Goal: Task Accomplishment & Management: Manage account settings

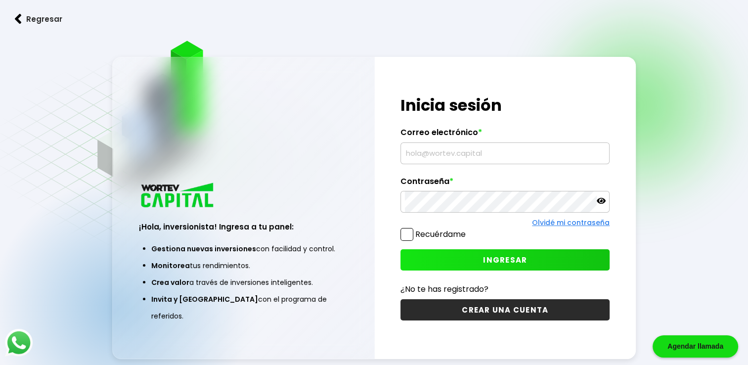
type input "[EMAIL_ADDRESS][DOMAIN_NAME]"
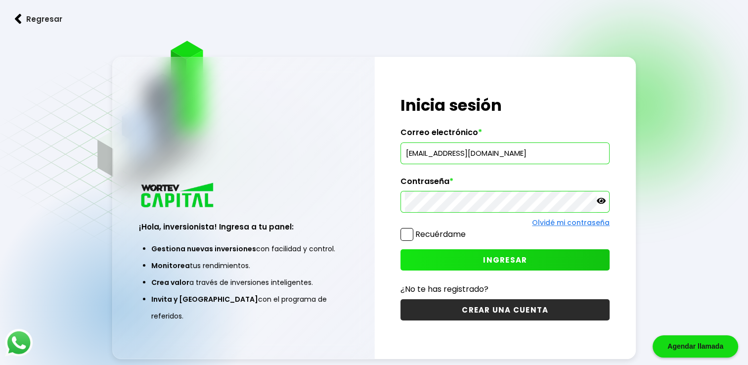
click at [602, 200] on icon at bounding box center [600, 200] width 9 height 9
click at [515, 256] on span "INGRESAR" at bounding box center [505, 259] width 44 height 10
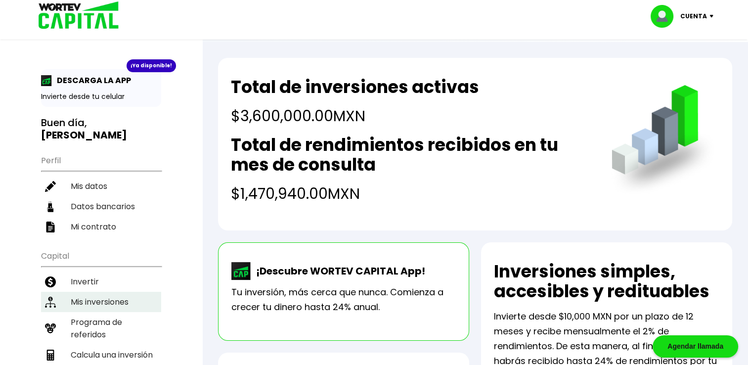
click at [104, 292] on li "Mis inversiones" at bounding box center [101, 302] width 120 height 20
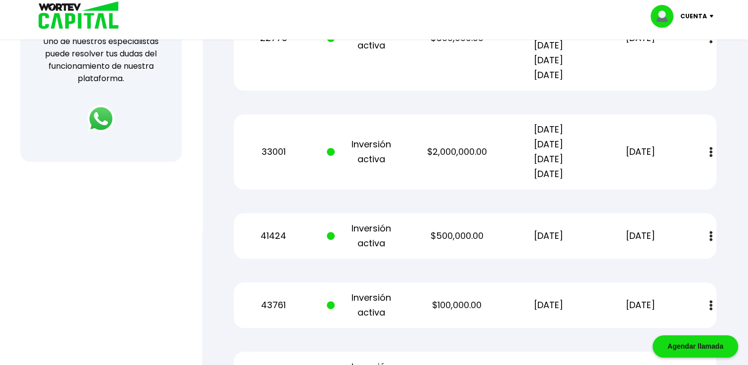
scroll to position [389, 0]
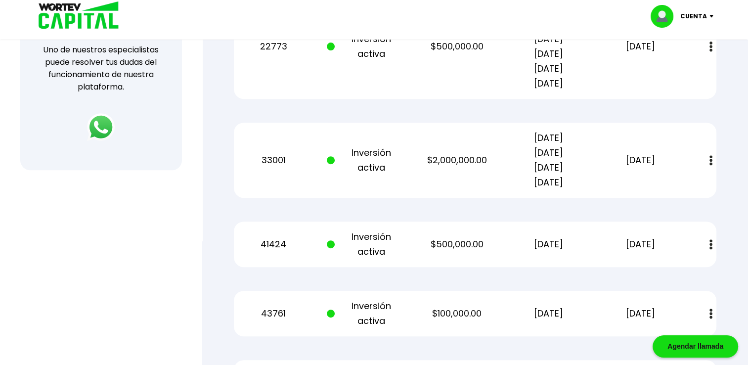
click at [710, 15] on img at bounding box center [713, 16] width 13 height 3
click at [681, 66] on li "Cerrar sesión" at bounding box center [682, 66] width 79 height 20
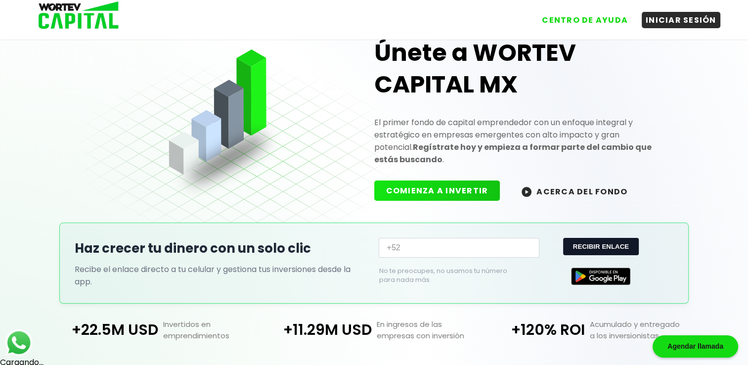
scroll to position [243, 0]
